Goal: Check status: Check status

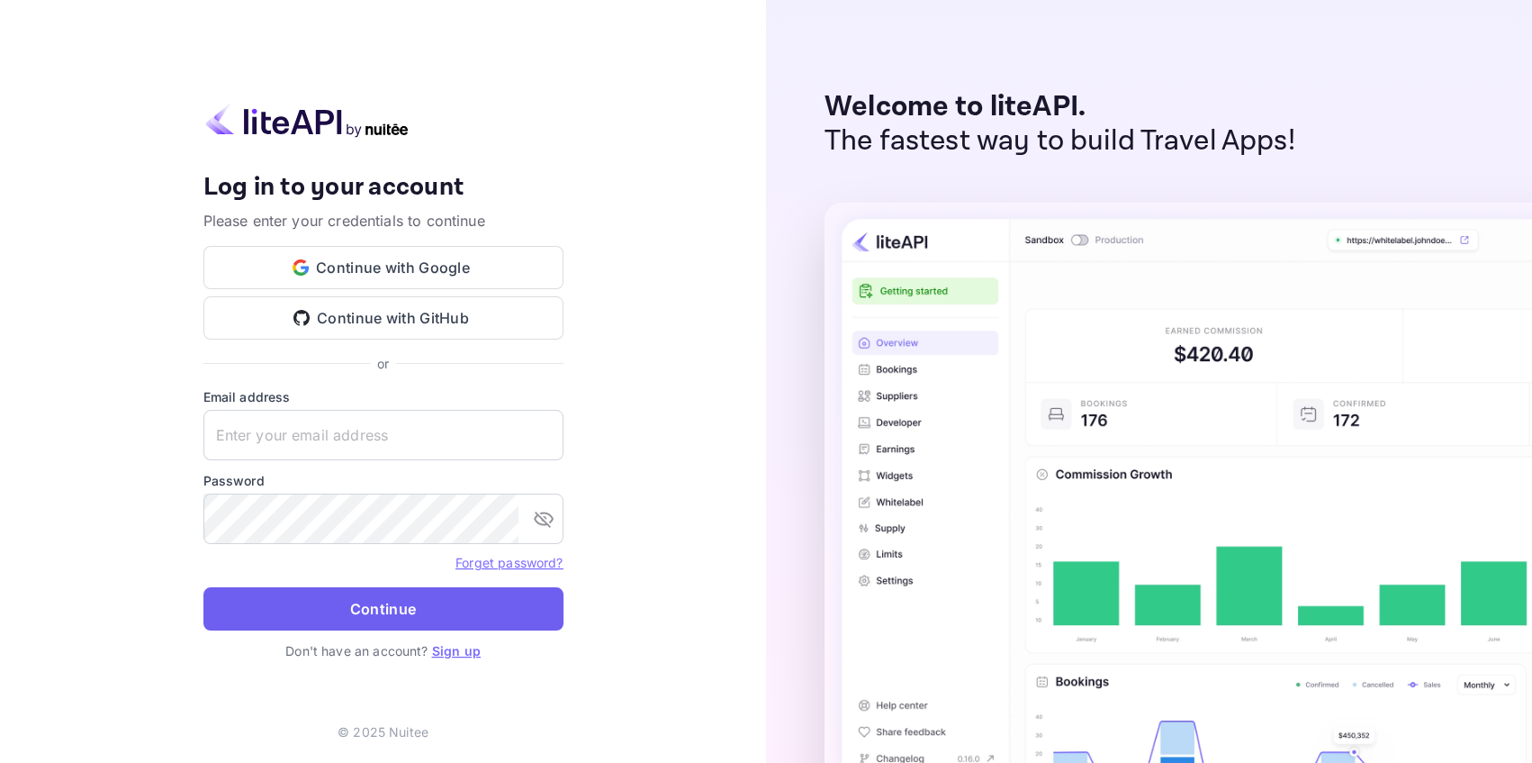
type input "[EMAIL_ADDRESS][DOMAIN_NAME]"
click at [402, 618] on button "Continue" at bounding box center [383, 608] width 360 height 43
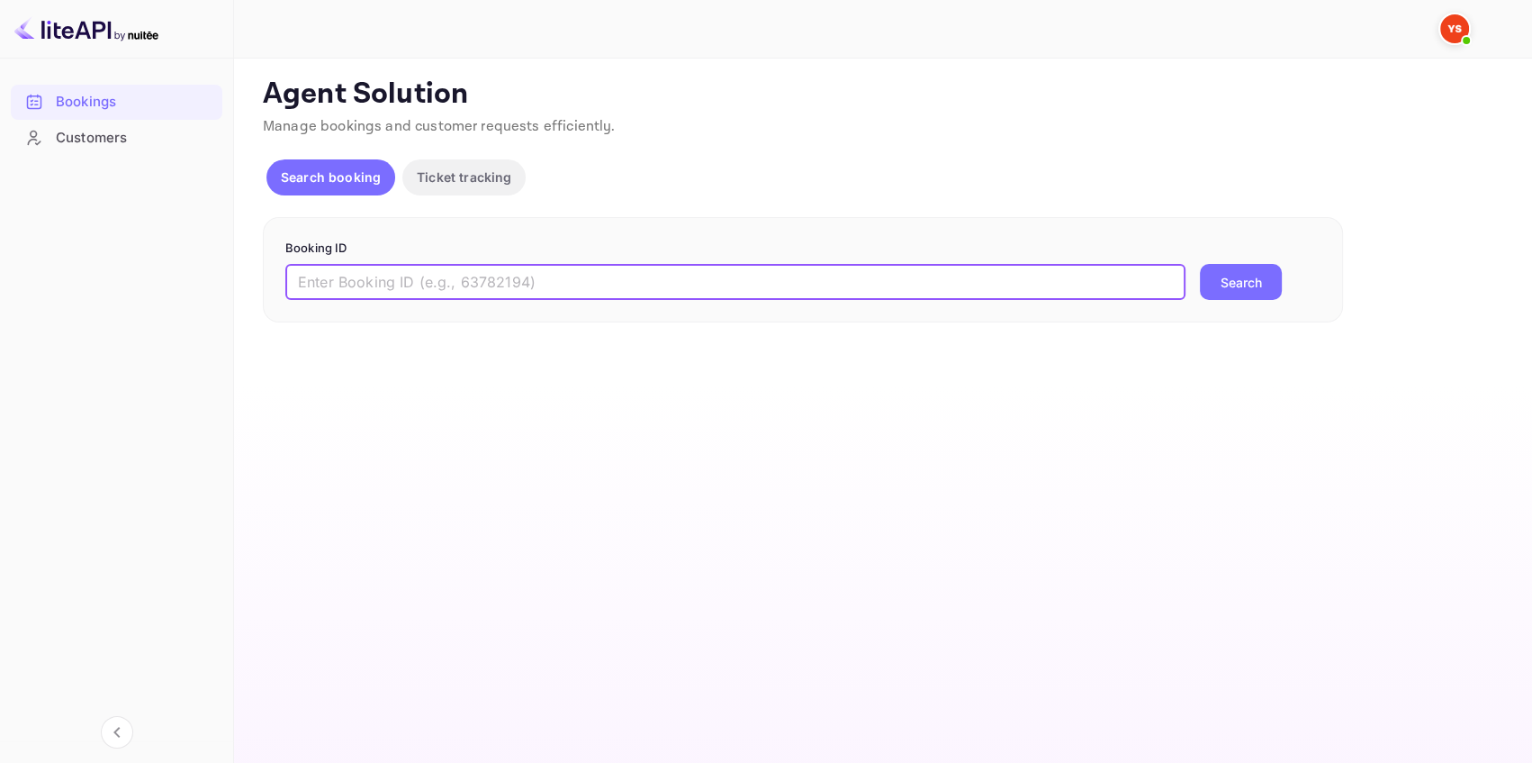
click at [342, 283] on input "text" at bounding box center [735, 282] width 900 height 36
paste input "9487025"
type input "9487025"
click at [1259, 277] on button "Search" at bounding box center [1241, 282] width 82 height 36
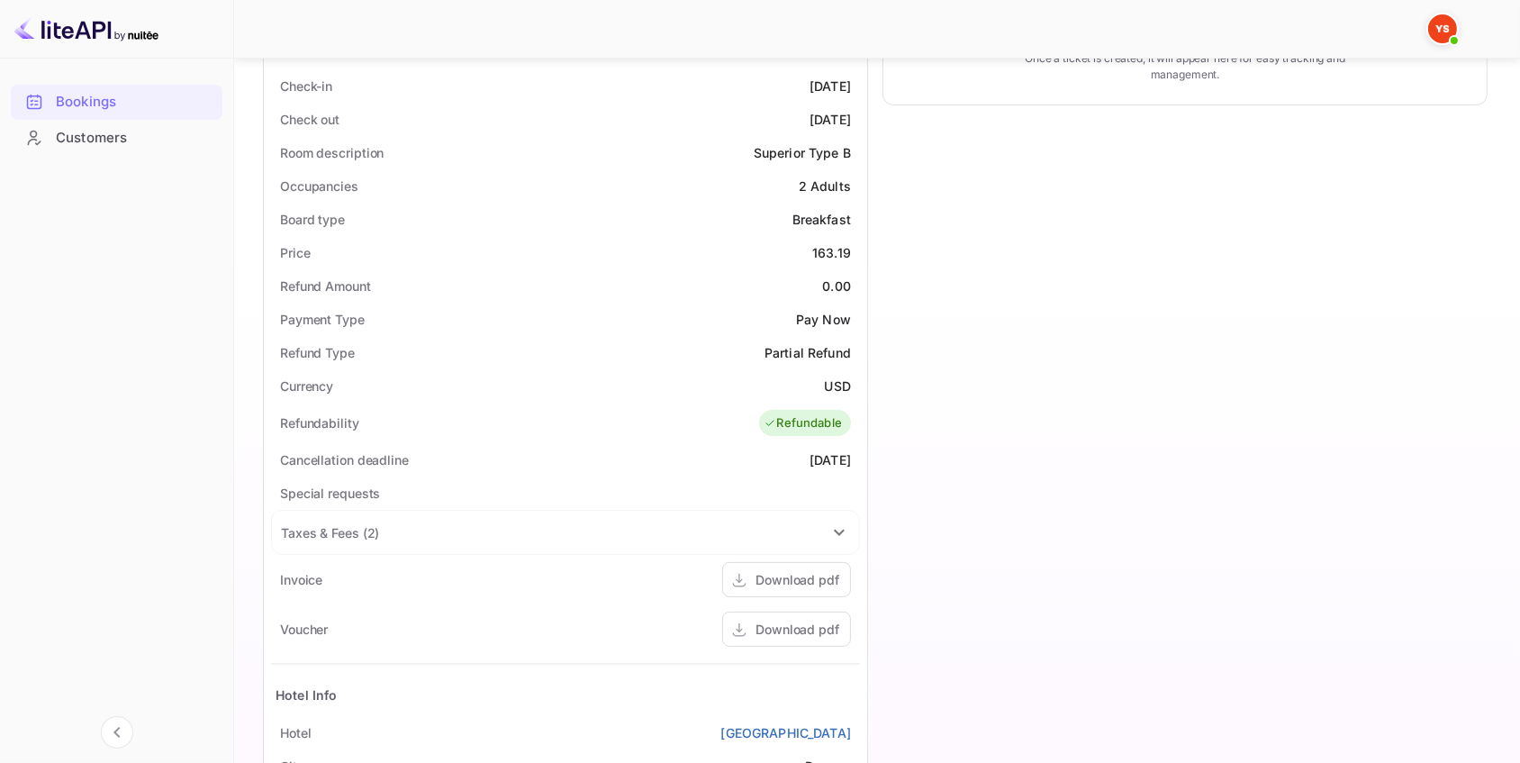
scroll to position [491, 0]
